Goal: Navigation & Orientation: Find specific page/section

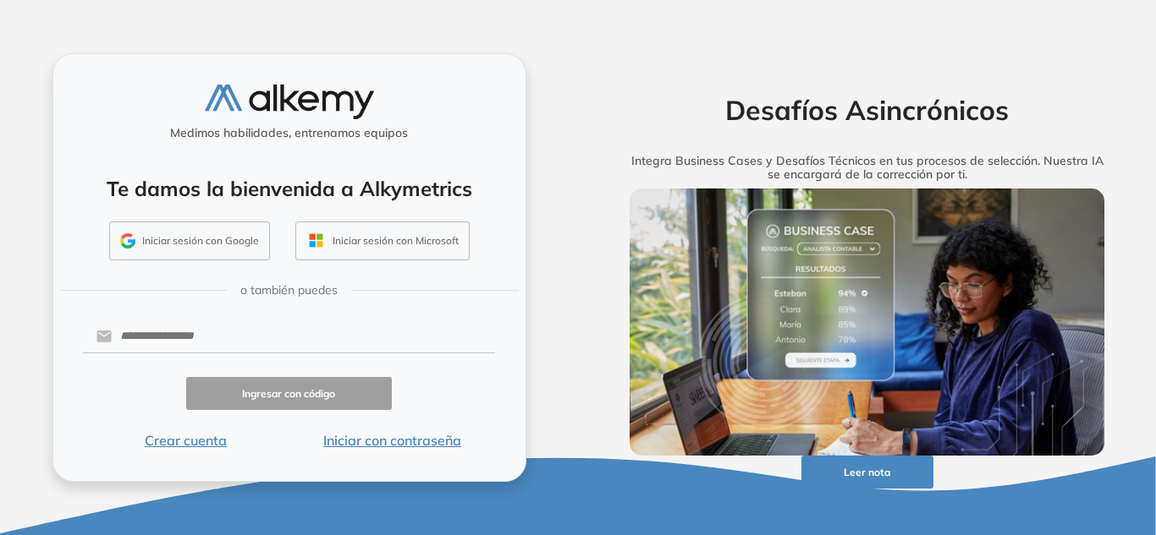
click at [221, 244] on button "Iniciar sesión con Google" at bounding box center [189, 241] width 161 height 39
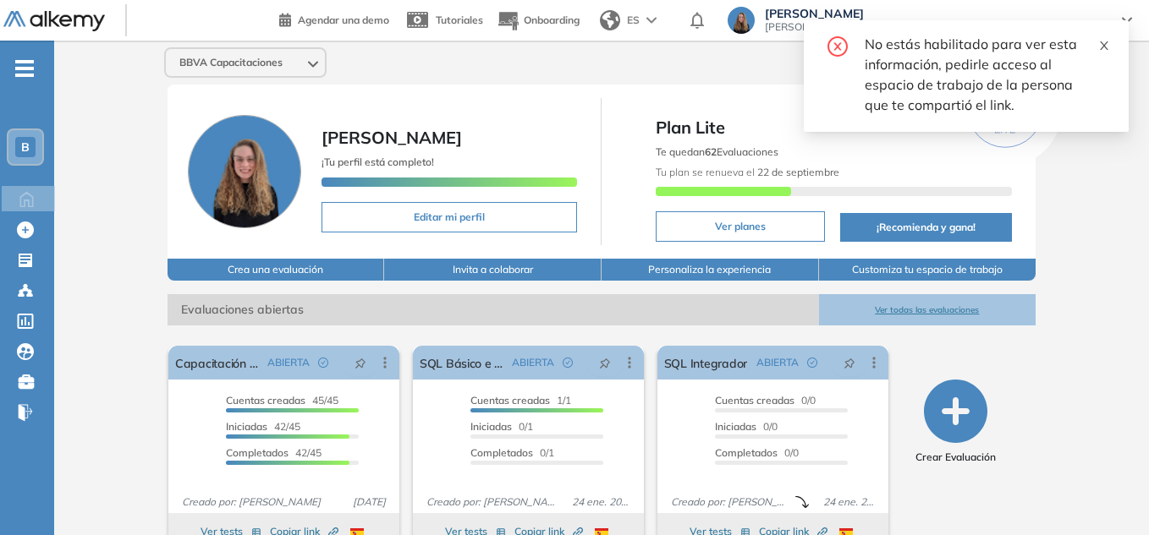
click at [1103, 40] on icon "close" at bounding box center [1104, 46] width 12 height 12
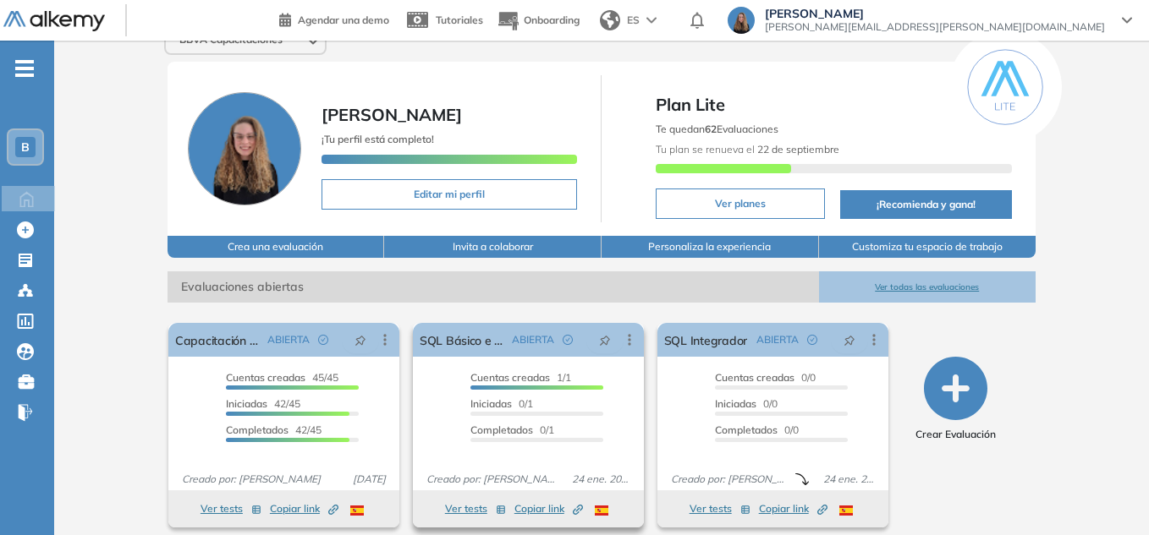
scroll to position [36, 0]
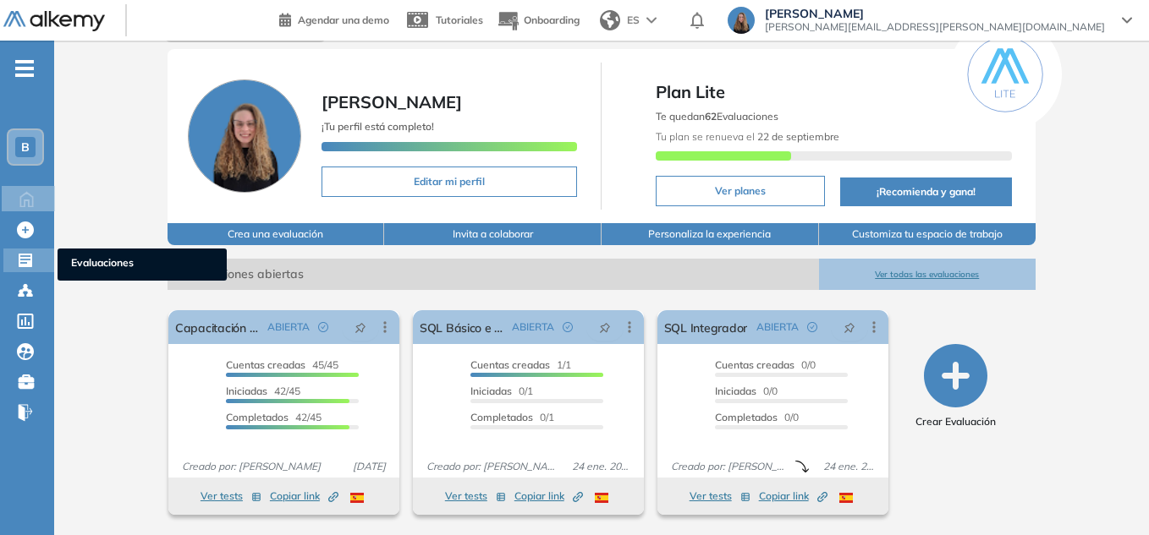
click at [30, 266] on icon at bounding box center [26, 261] width 14 height 14
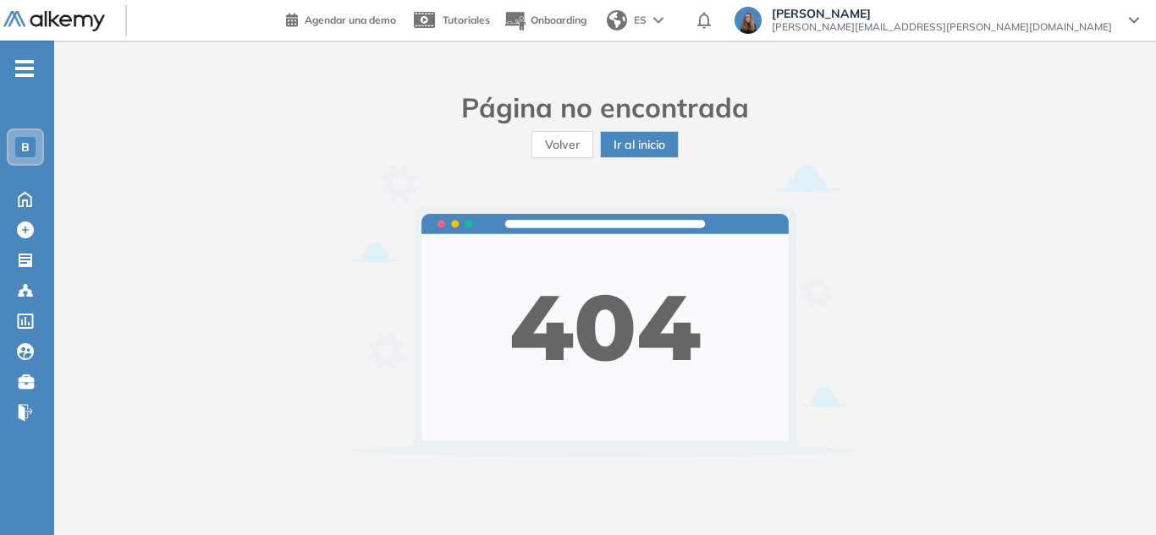
click at [25, 145] on span "B" at bounding box center [25, 147] width 8 height 14
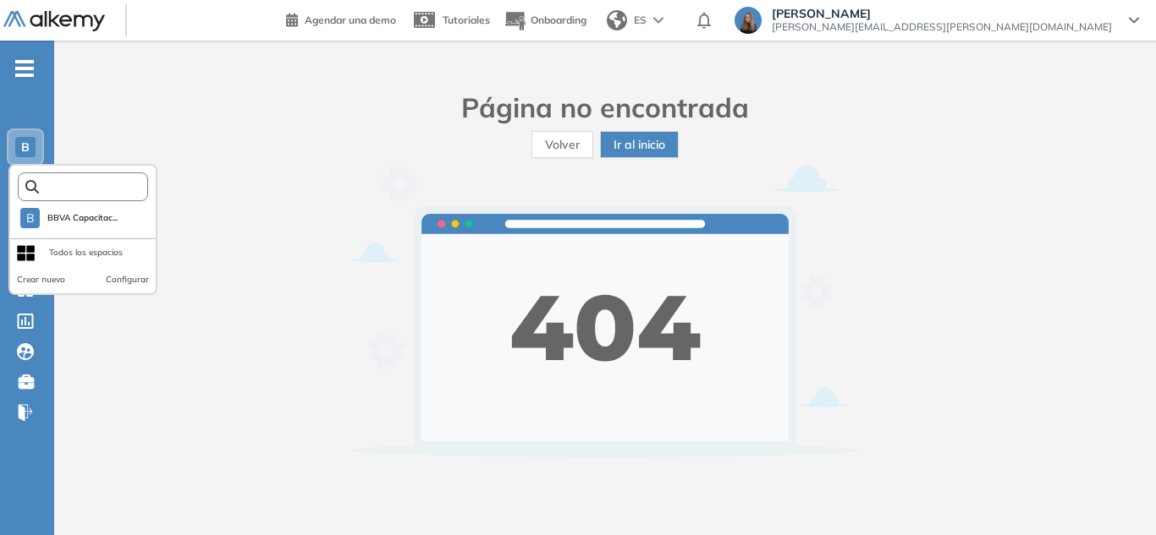
click at [63, 183] on input "text" at bounding box center [88, 187] width 98 height 13
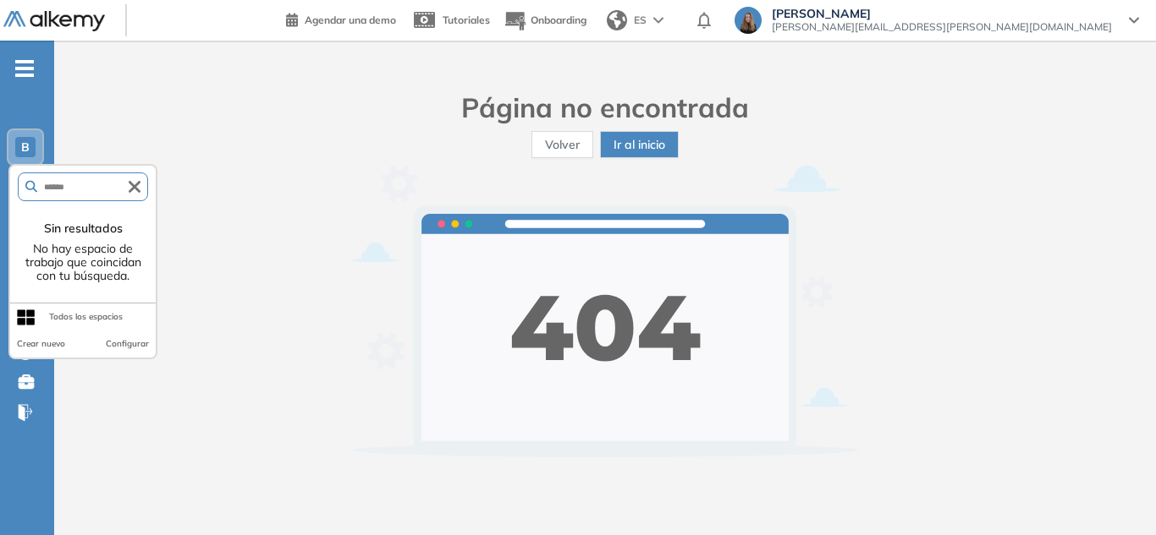
type input "******"
click at [74, 321] on div "Todos los espacios" at bounding box center [86, 317] width 74 height 14
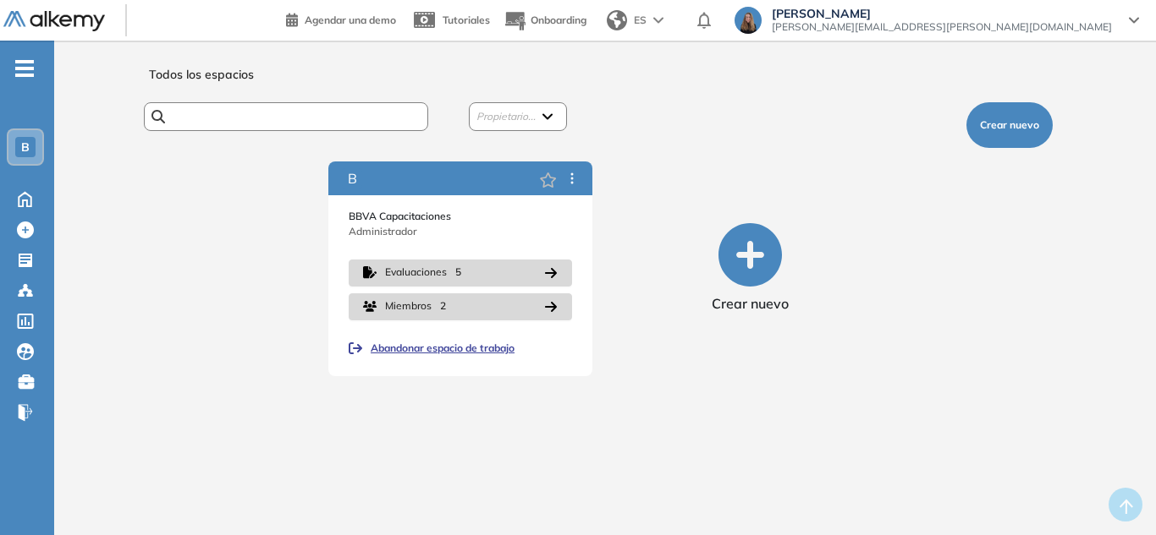
click at [269, 116] on input "text" at bounding box center [279, 116] width 228 height 13
click at [15, 151] on div "B" at bounding box center [25, 147] width 20 height 20
click at [538, 424] on div "Todos los espacios Propietario... [PERSON_NAME] Crear nuevo B BBVA Capacitacion…" at bounding box center [605, 295] width 1020 height 468
click at [22, 147] on span "B" at bounding box center [25, 147] width 8 height 14
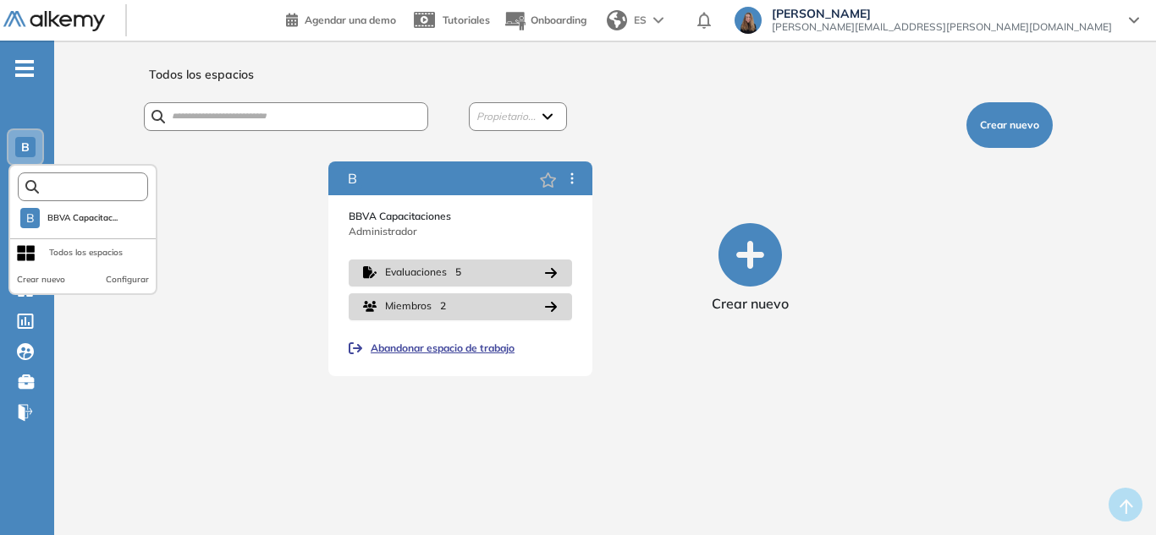
click at [70, 189] on input "text" at bounding box center [88, 187] width 98 height 13
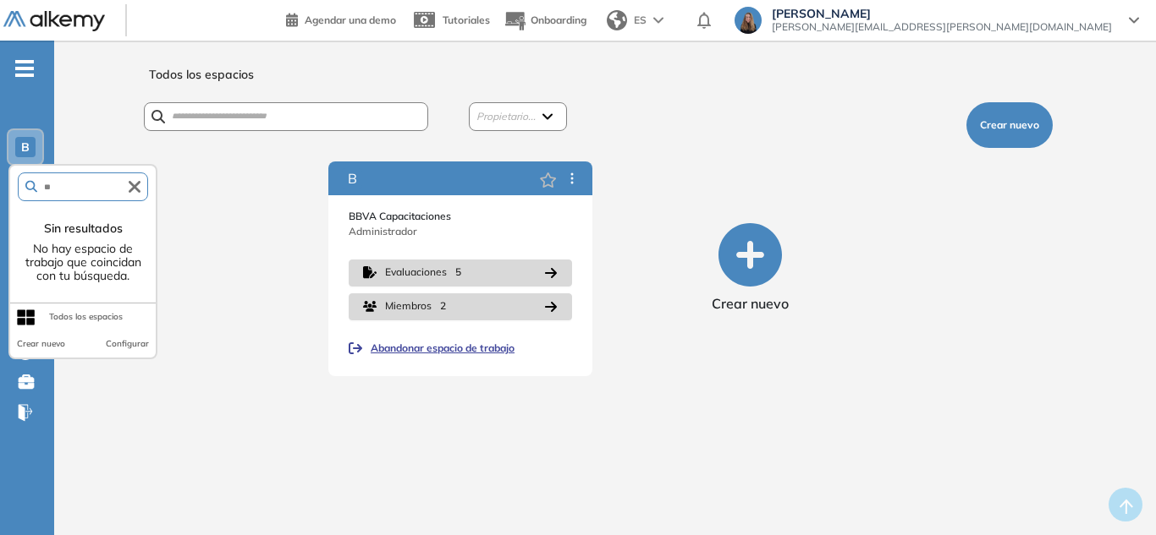
type input "*"
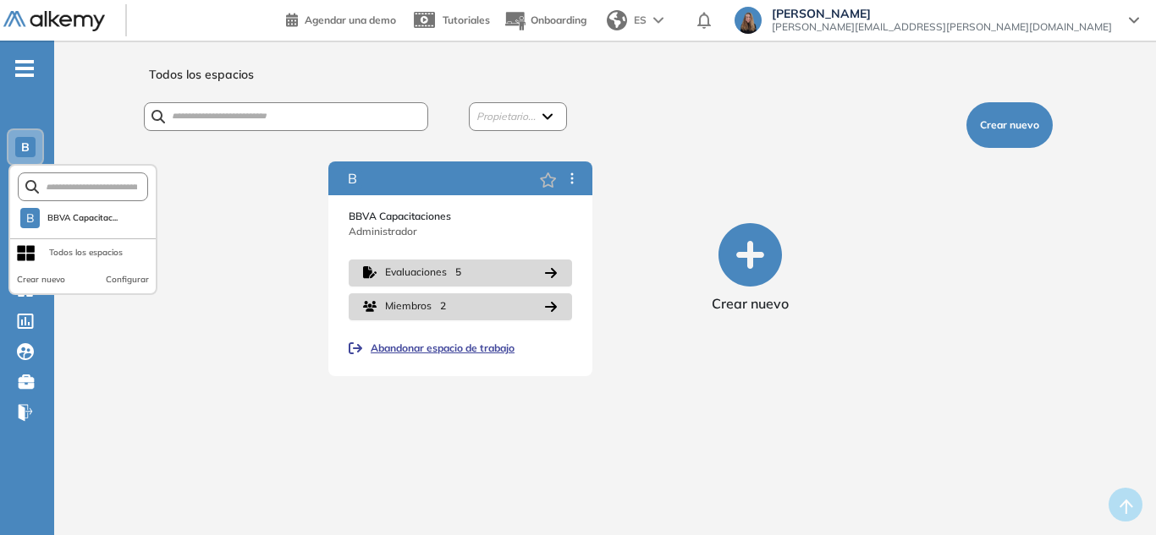
click at [98, 247] on div "Todos los espacios" at bounding box center [86, 253] width 74 height 14
click at [132, 281] on button "Configurar" at bounding box center [127, 280] width 43 height 14
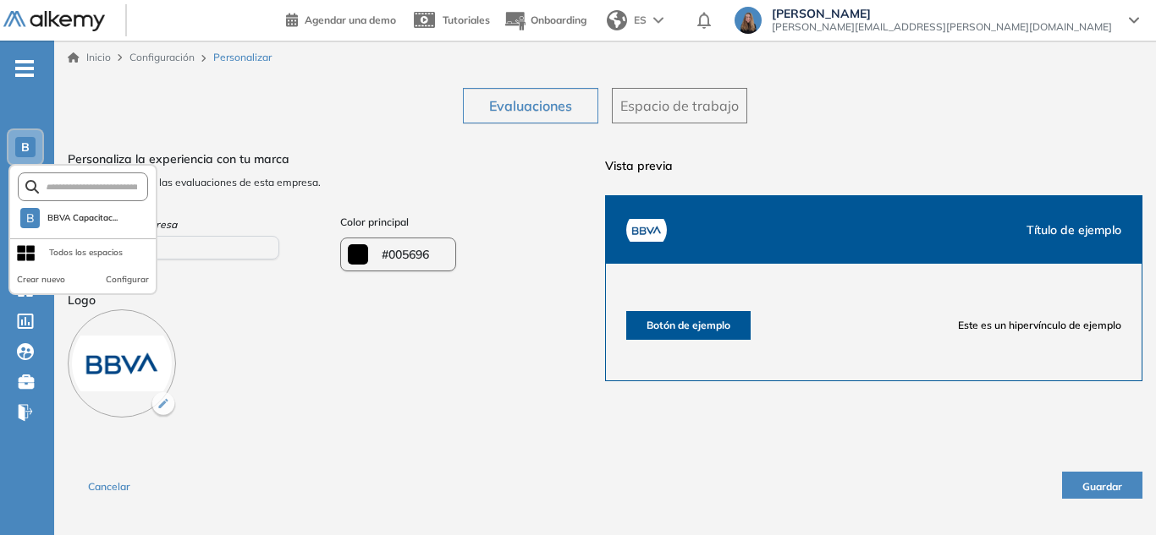
click at [360, 348] on div "Personaliza la experiencia con tu marca Se aplicará a todas las evaluaciones de…" at bounding box center [336, 281] width 537 height 274
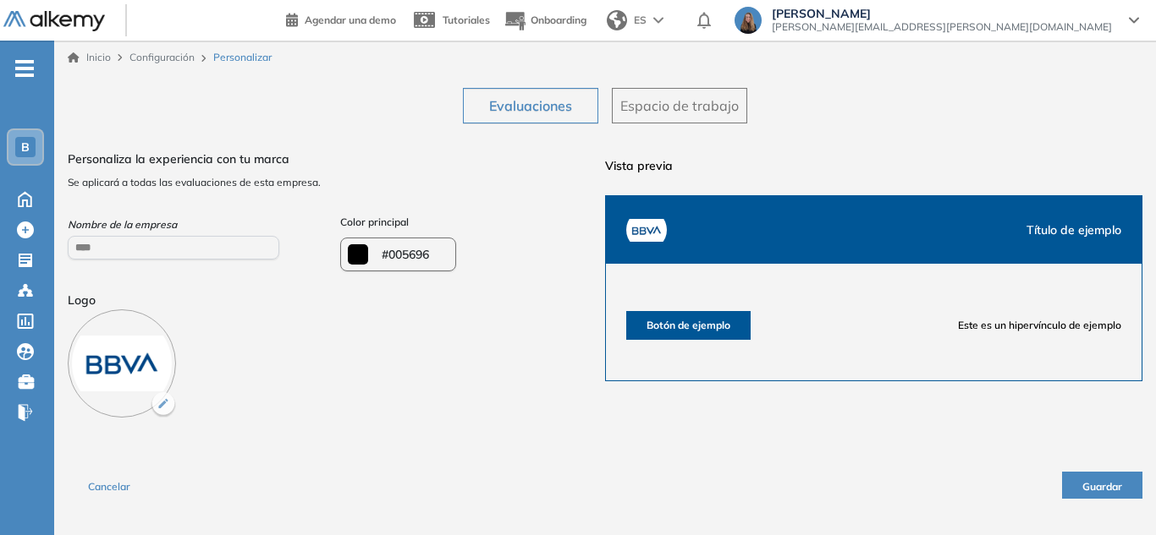
click at [644, 102] on span "Espacio de trabajo" at bounding box center [679, 106] width 118 height 20
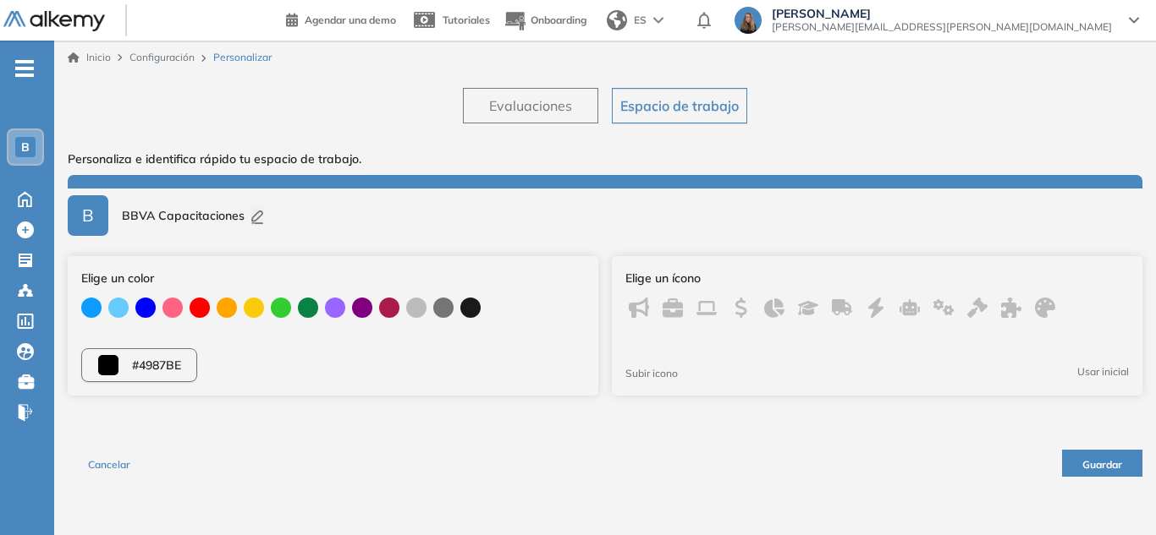
click at [37, 142] on div "B" at bounding box center [25, 147] width 34 height 34
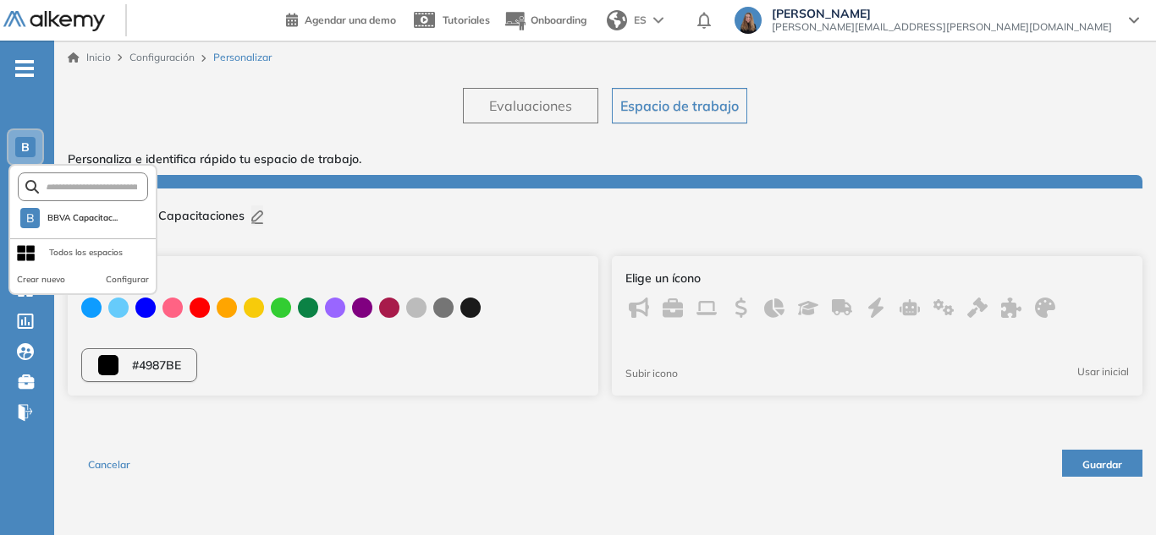
drag, startPoint x: 28, startPoint y: 138, endPoint x: 26, endPoint y: 59, distance: 78.7
click at [28, 138] on div "B" at bounding box center [25, 147] width 20 height 20
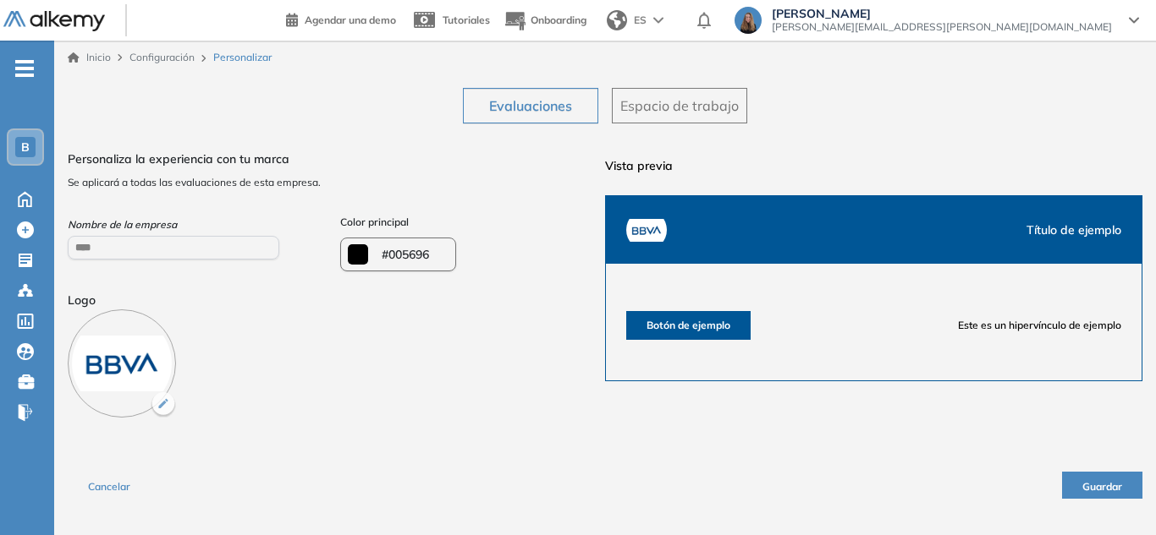
click at [25, 155] on div "B" at bounding box center [25, 147] width 20 height 20
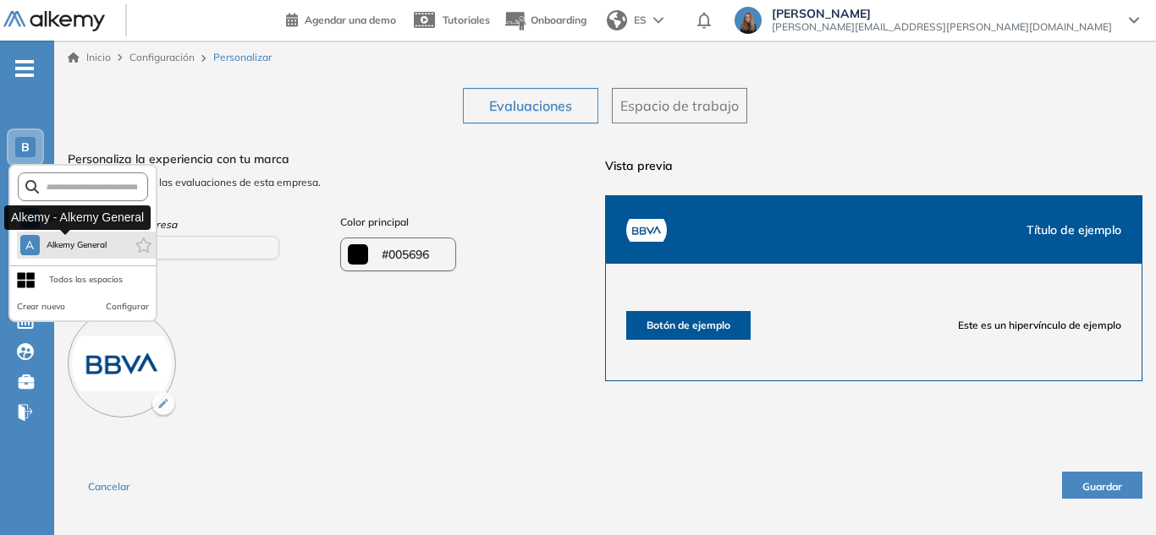
click at [69, 239] on span "Alkemy General" at bounding box center [77, 246] width 61 height 14
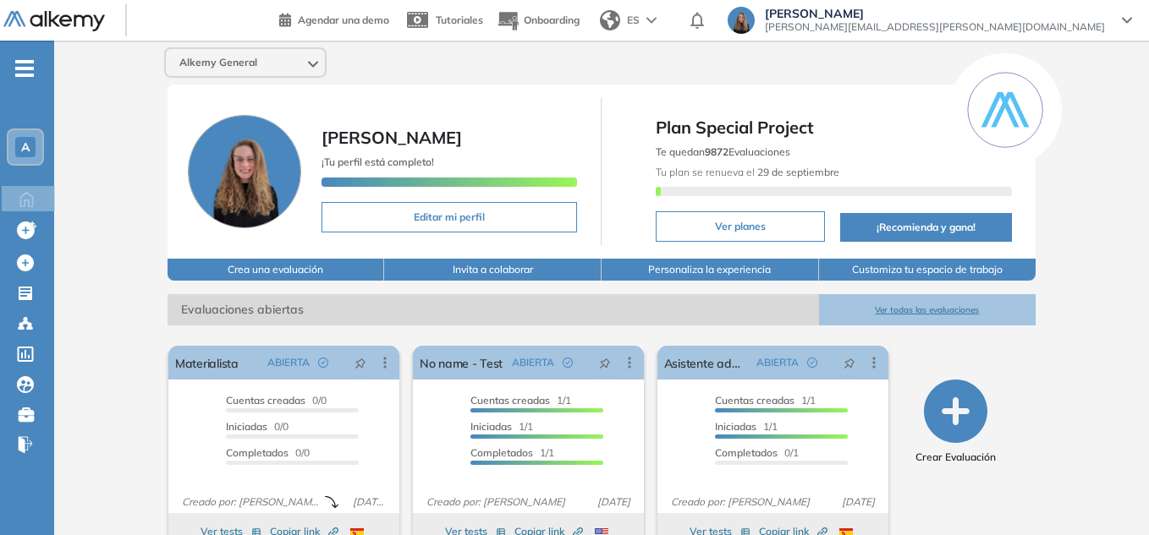
click at [945, 306] on button "Ver todas las evaluaciones" at bounding box center [927, 309] width 217 height 31
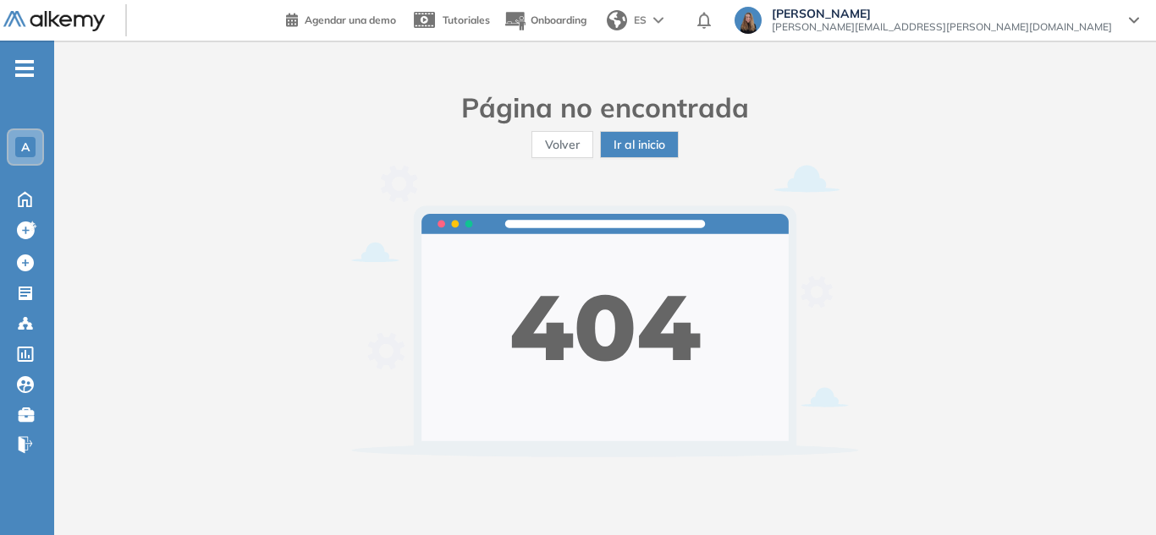
click at [570, 147] on span "Volver" at bounding box center [562, 144] width 35 height 19
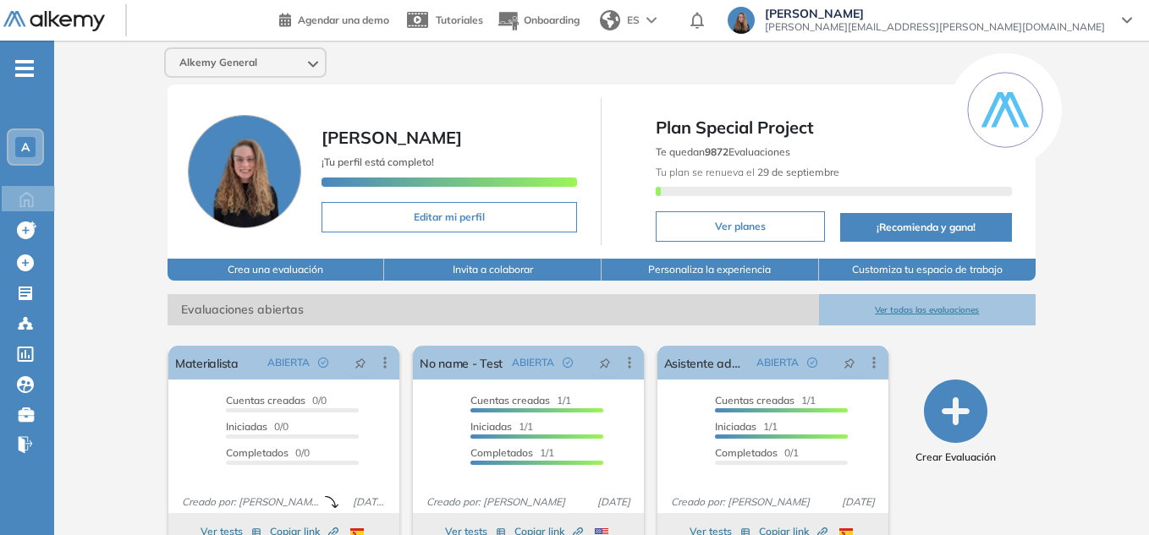
click at [928, 307] on button "Ver todas las evaluaciones" at bounding box center [927, 309] width 217 height 31
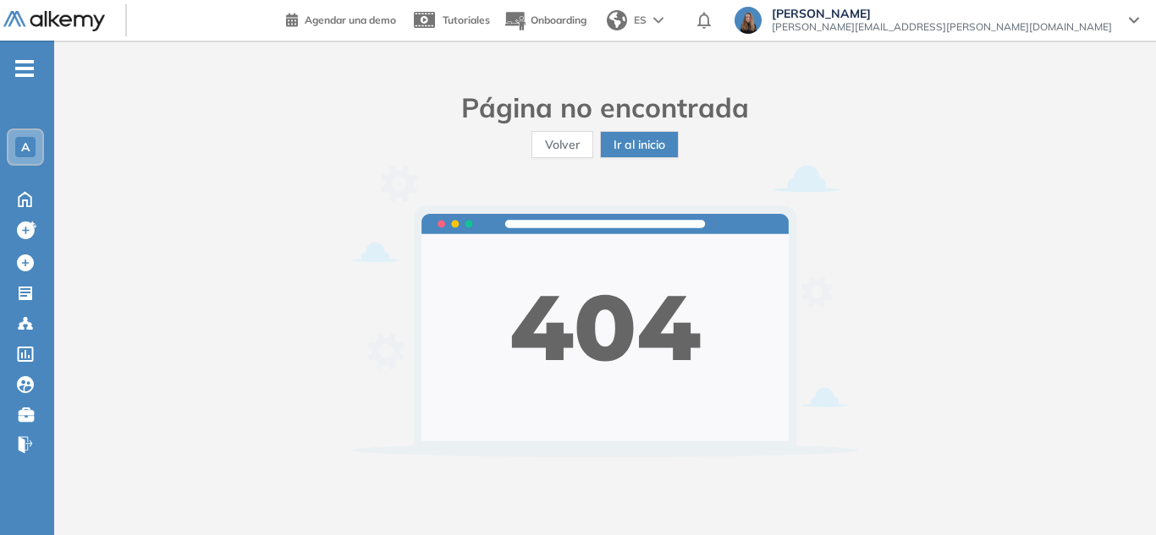
click at [554, 140] on span "Volver" at bounding box center [562, 144] width 35 height 19
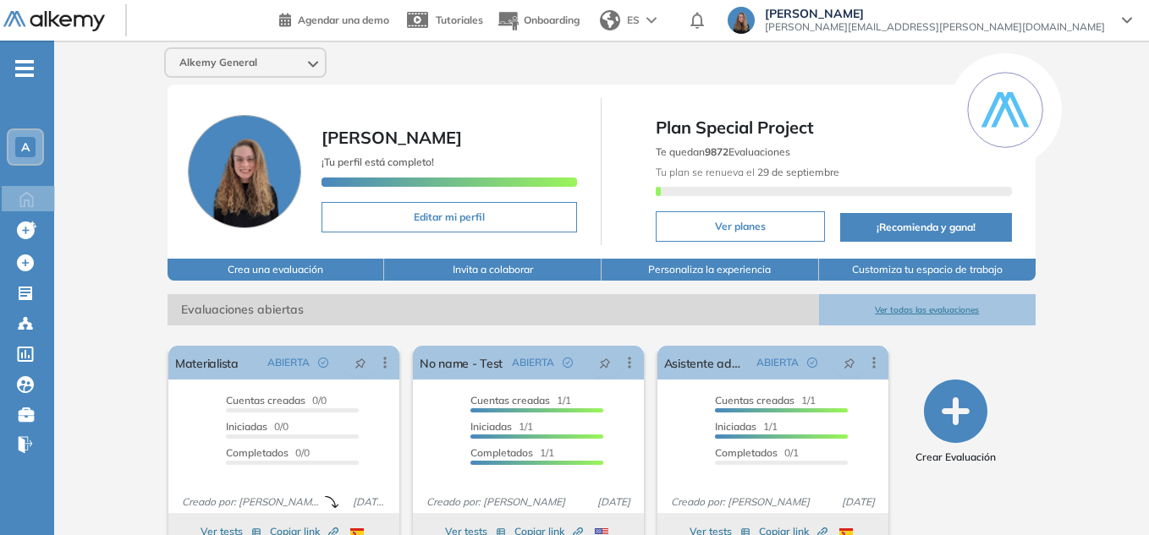
click at [23, 147] on span "A" at bounding box center [25, 147] width 8 height 14
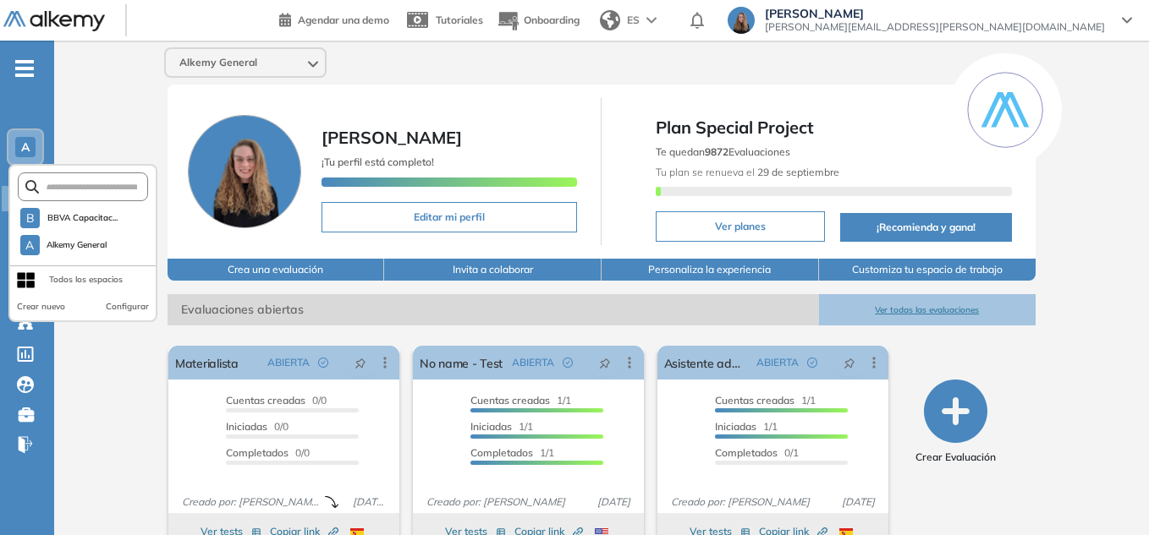
click at [1063, 352] on div "Alkemy General Camila Basso ¡Tu perfil está completo! Editar mi perfil Plan Spe…" at bounding box center [601, 415] width 1095 height 749
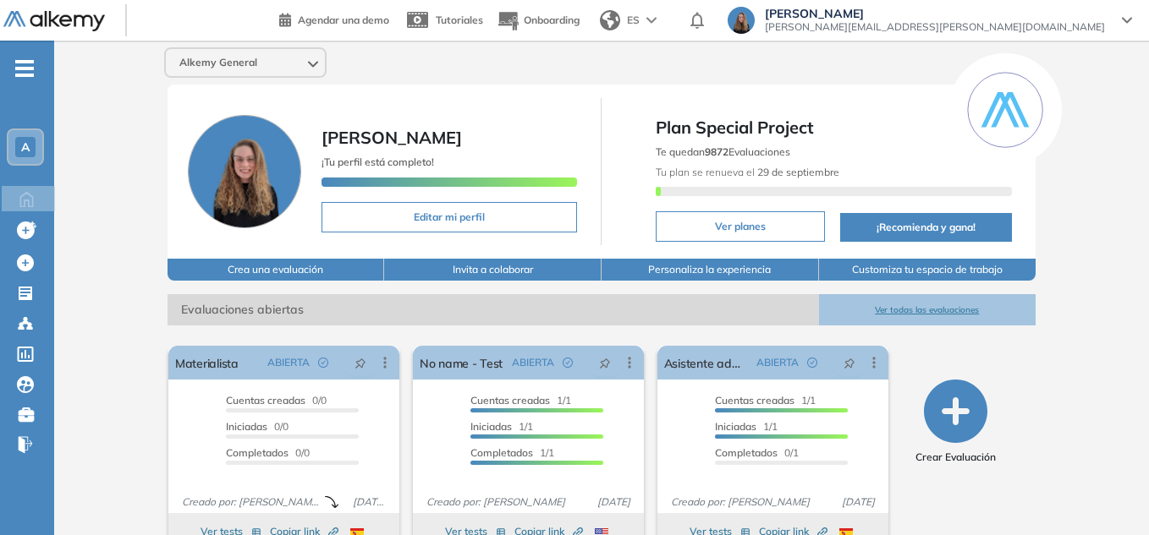
click at [909, 307] on button "Ver todas las evaluaciones" at bounding box center [927, 309] width 217 height 31
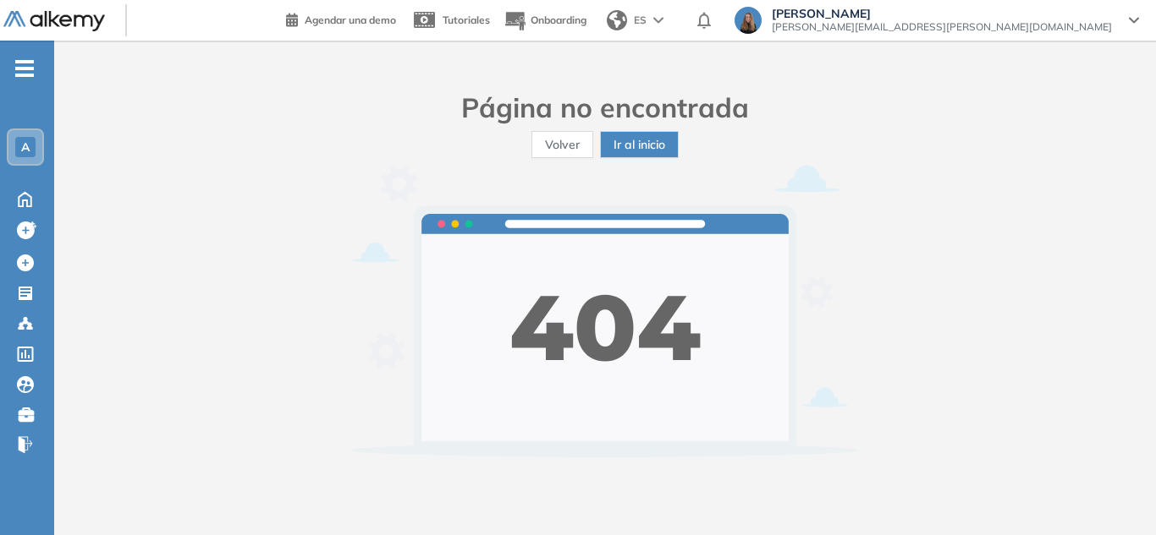
click at [568, 143] on span "Volver" at bounding box center [562, 144] width 35 height 19
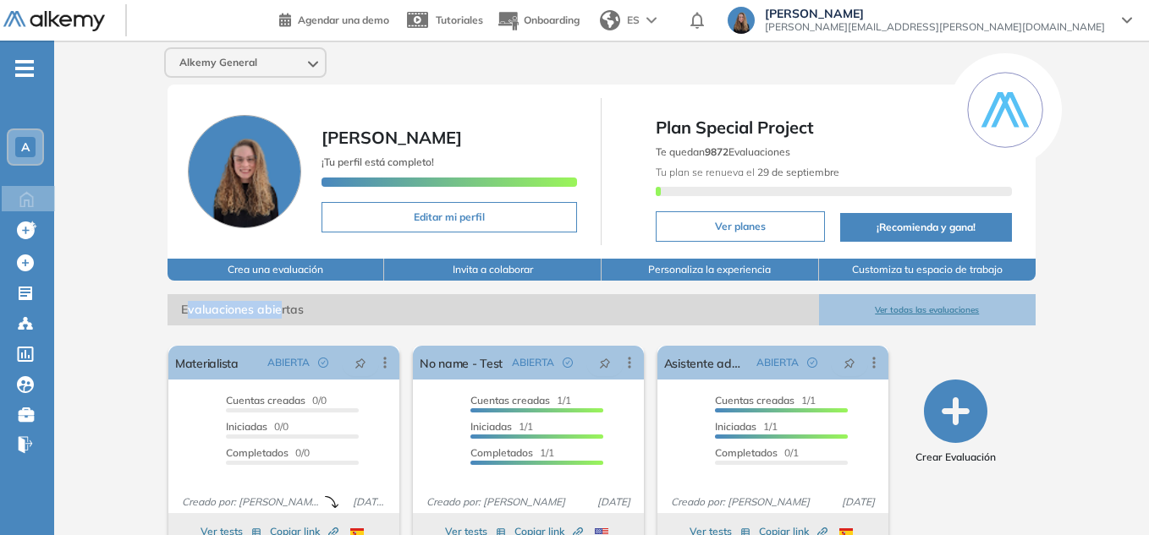
drag, startPoint x: 185, startPoint y: 310, endPoint x: 278, endPoint y: 307, distance: 93.1
click at [278, 307] on span "Evaluaciones abiertas" at bounding box center [492, 309] width 651 height 31
